Goal: Find specific page/section: Find specific page/section

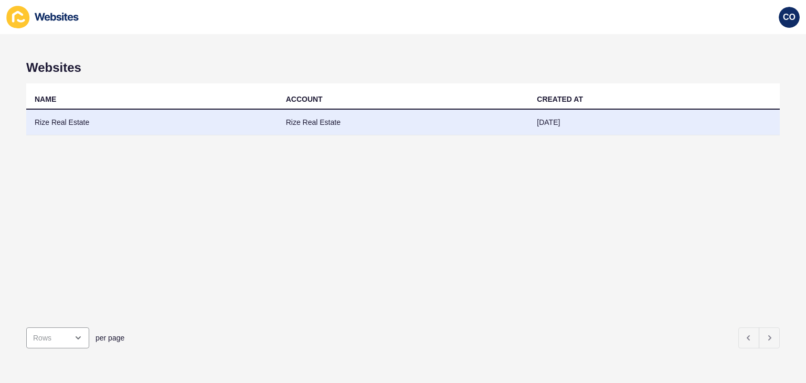
click at [73, 118] on td "Rize Real Estate" at bounding box center [151, 123] width 251 height 26
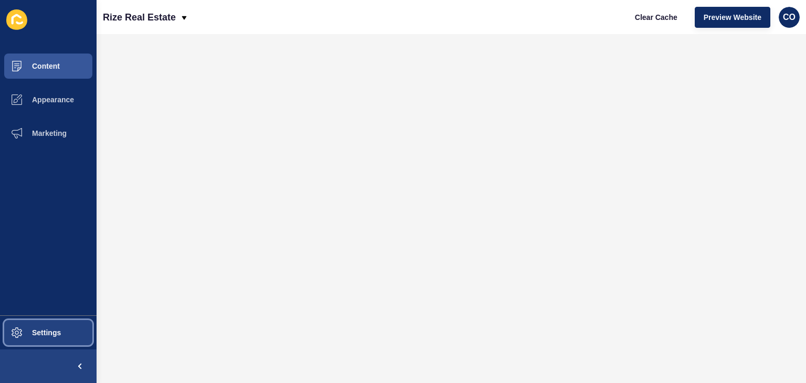
click at [48, 326] on button "Settings" at bounding box center [48, 333] width 97 height 34
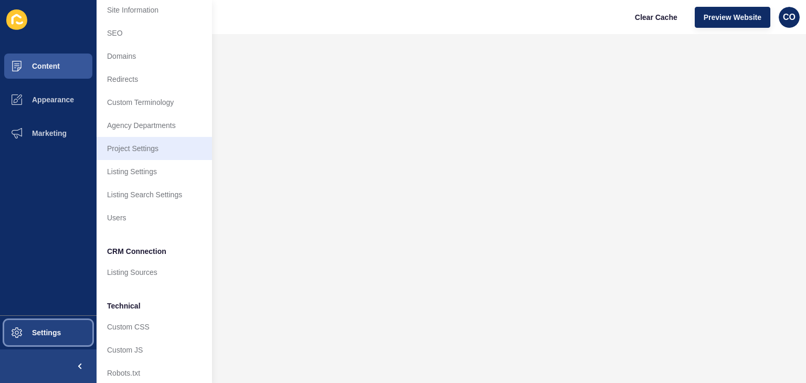
scroll to position [45, 0]
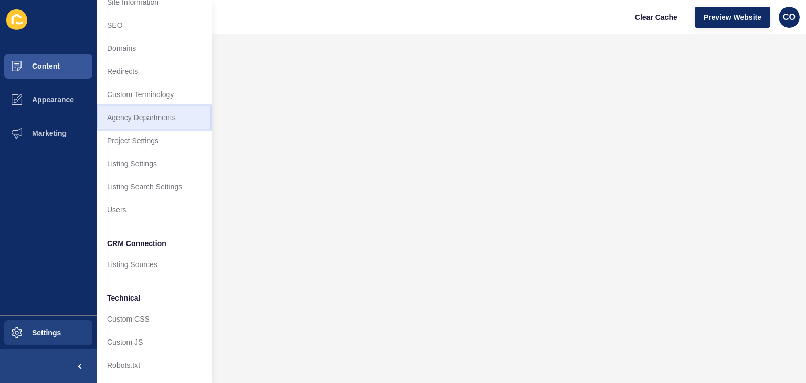
click at [161, 113] on link "Agency Departments" at bounding box center [154, 117] width 115 height 23
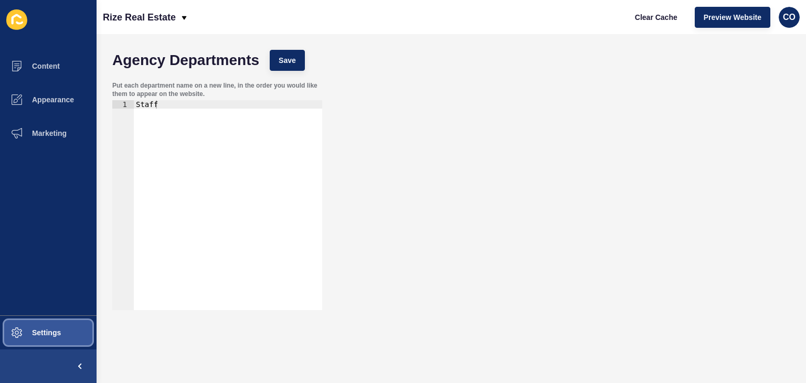
click at [64, 333] on button "Settings" at bounding box center [48, 333] width 97 height 34
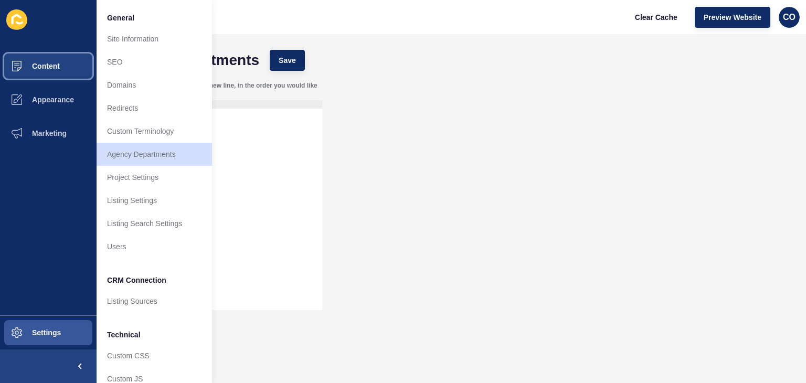
click at [52, 63] on span "Content" at bounding box center [28, 66] width 61 height 8
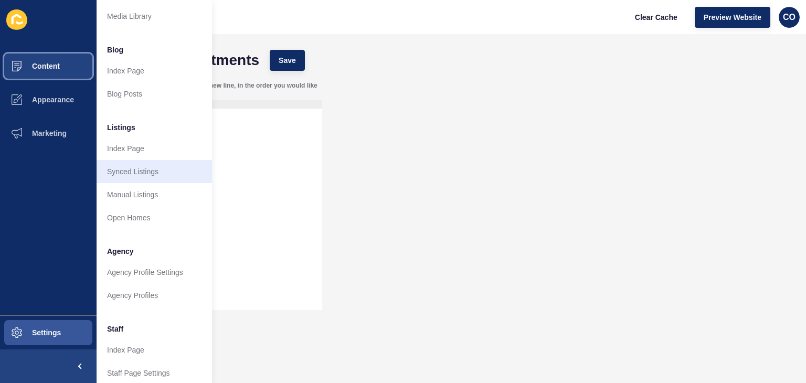
scroll to position [105, 0]
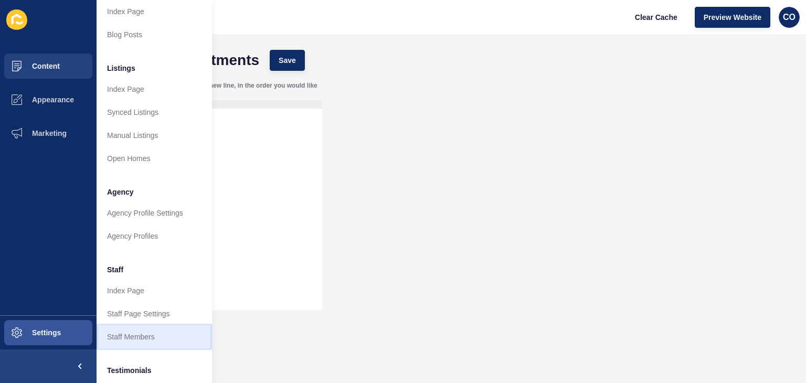
click at [151, 335] on link "Staff Members" at bounding box center [154, 336] width 115 height 23
